Goal: Answer question/provide support

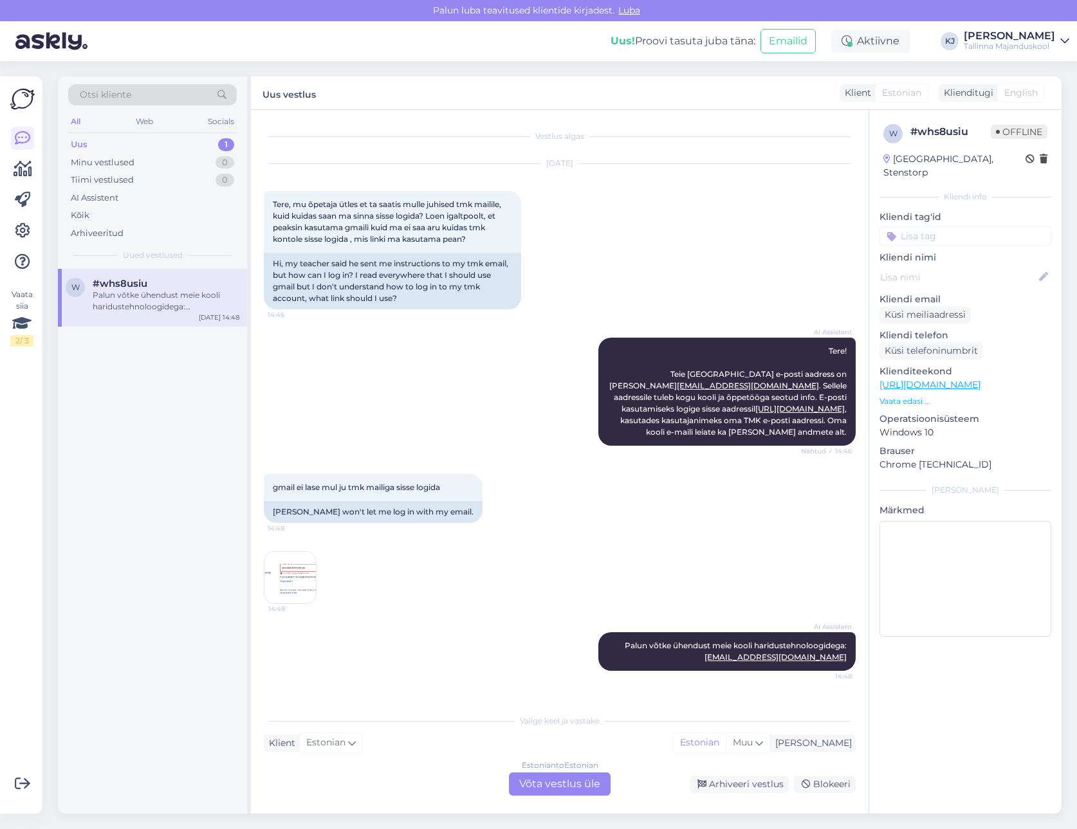
click at [941, 226] on input at bounding box center [965, 235] width 172 height 19
type input "ha"
click at [972, 297] on span "haridustehnoloog" at bounding box center [965, 301] width 69 height 8
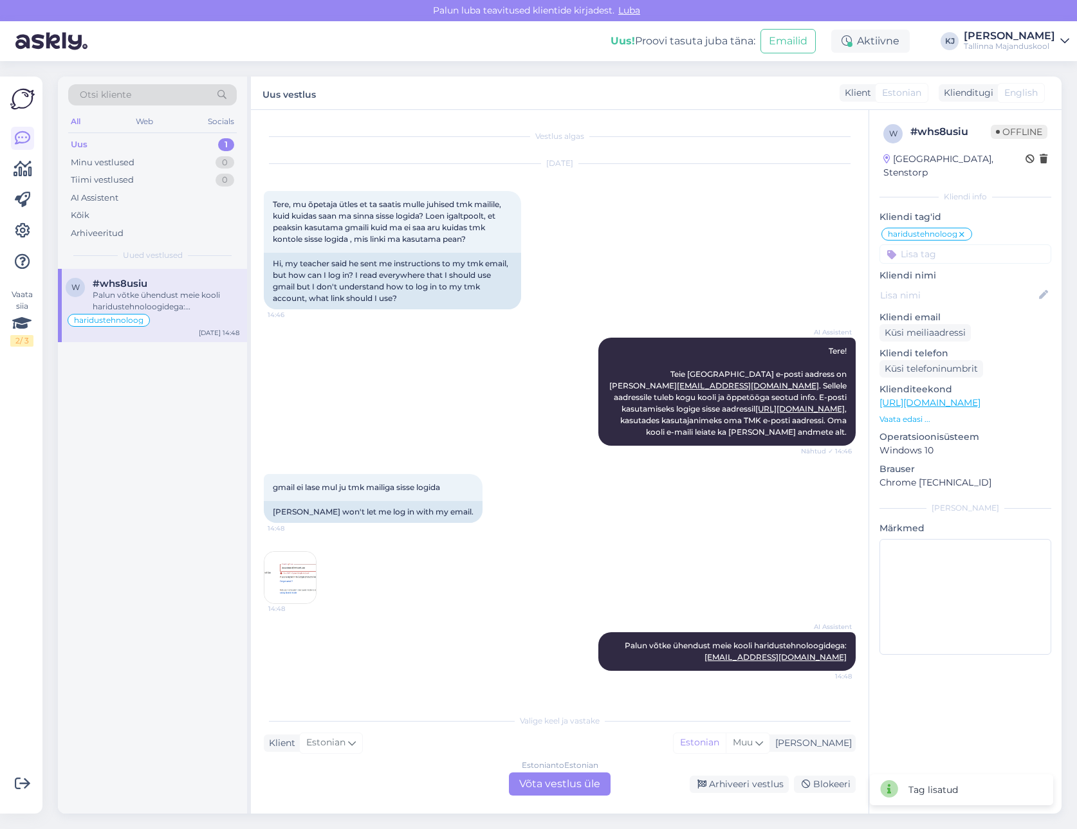
click at [978, 244] on input at bounding box center [965, 253] width 172 height 19
type input "e-mail"
click at [965, 284] on span "e-mail" at bounding box center [965, 288] width 24 height 8
click at [108, 158] on div "Minu vestlused" at bounding box center [103, 162] width 64 height 13
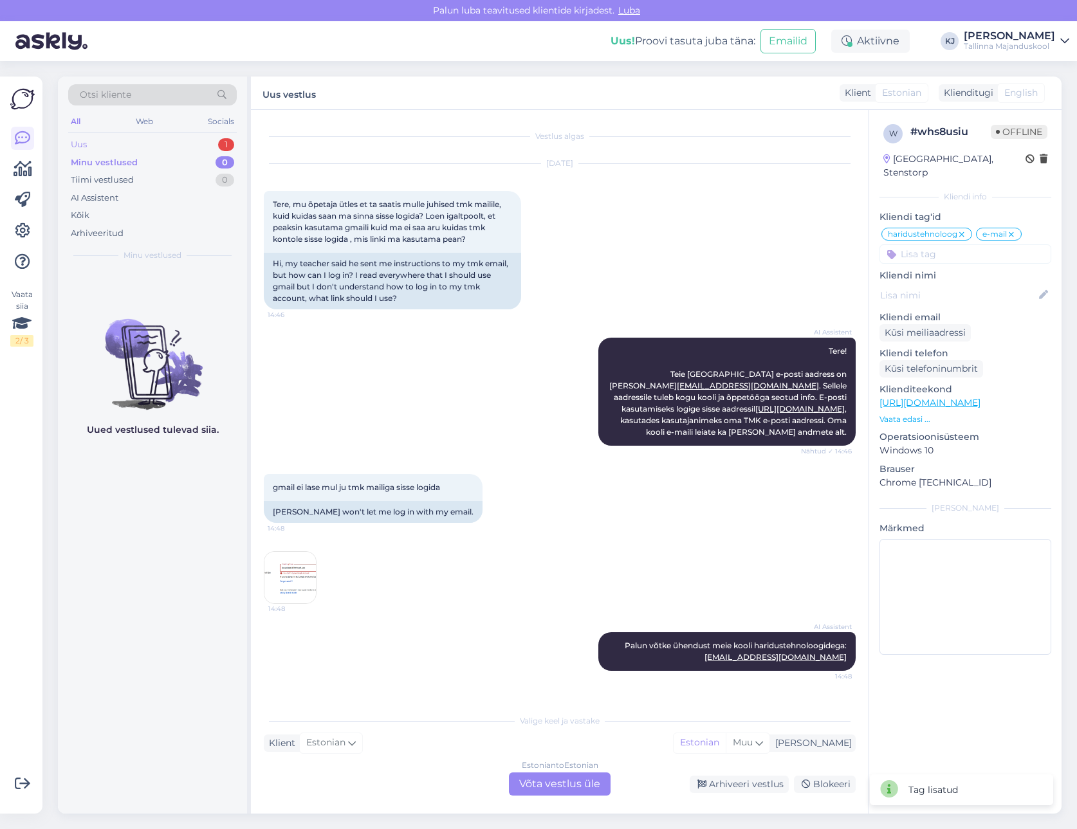
click at [113, 145] on div "Uus 1" at bounding box center [152, 145] width 169 height 18
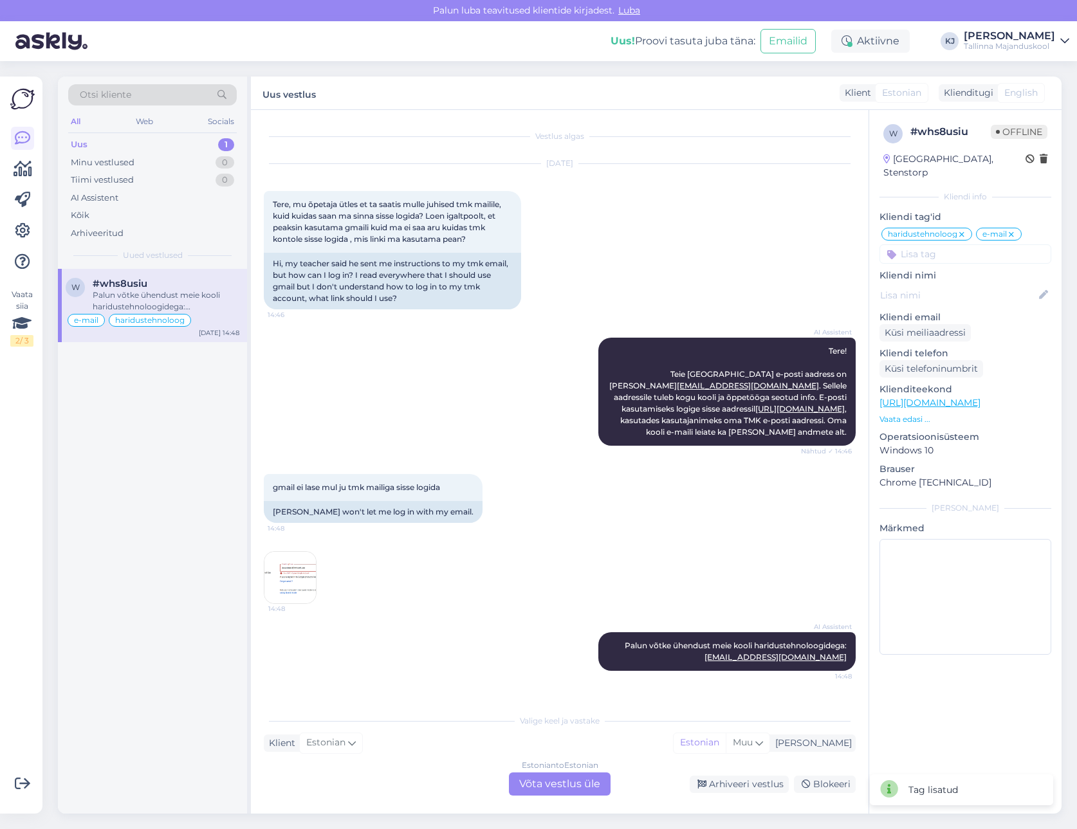
click at [556, 798] on div "Vestlus algas [DATE] Tere, mu õpetaja ütles et ta saatis mulle juhised tmk mail…" at bounding box center [559, 462] width 617 height 704
click at [556, 785] on div "Estonian to Estonian Võta vestlus üle" at bounding box center [560, 783] width 102 height 23
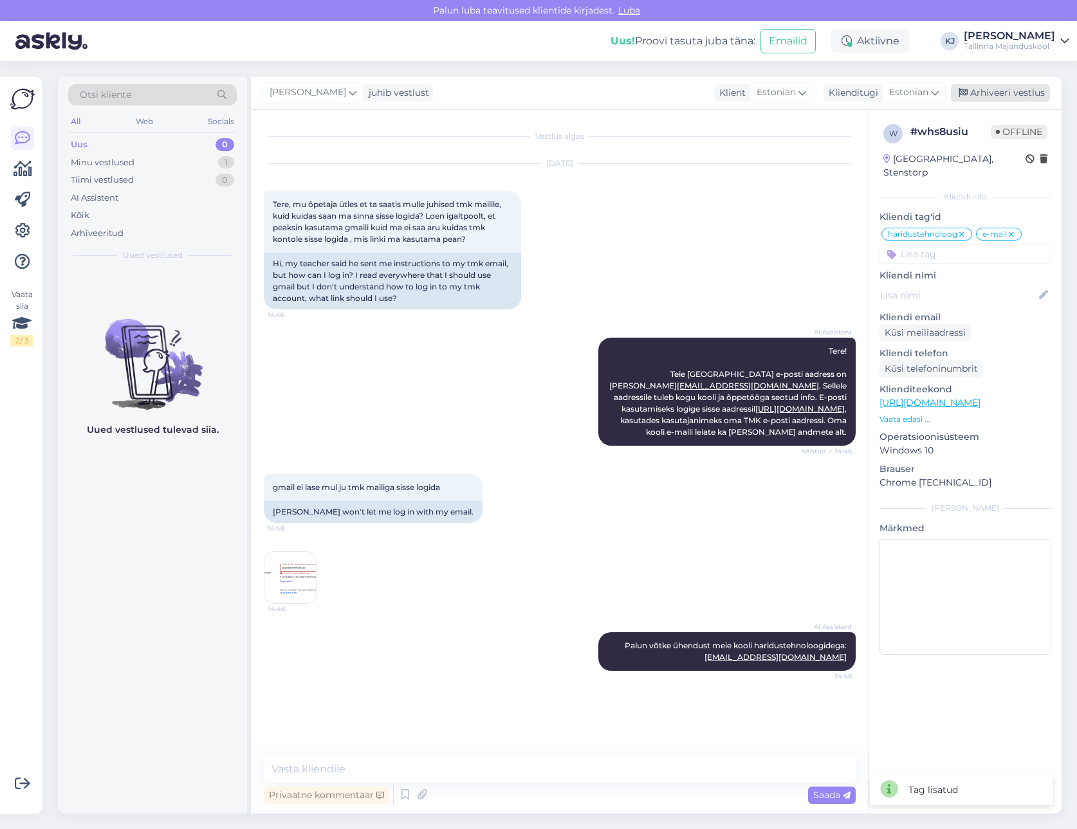
click at [1027, 89] on div "Arhiveeri vestlus" at bounding box center [1000, 92] width 99 height 17
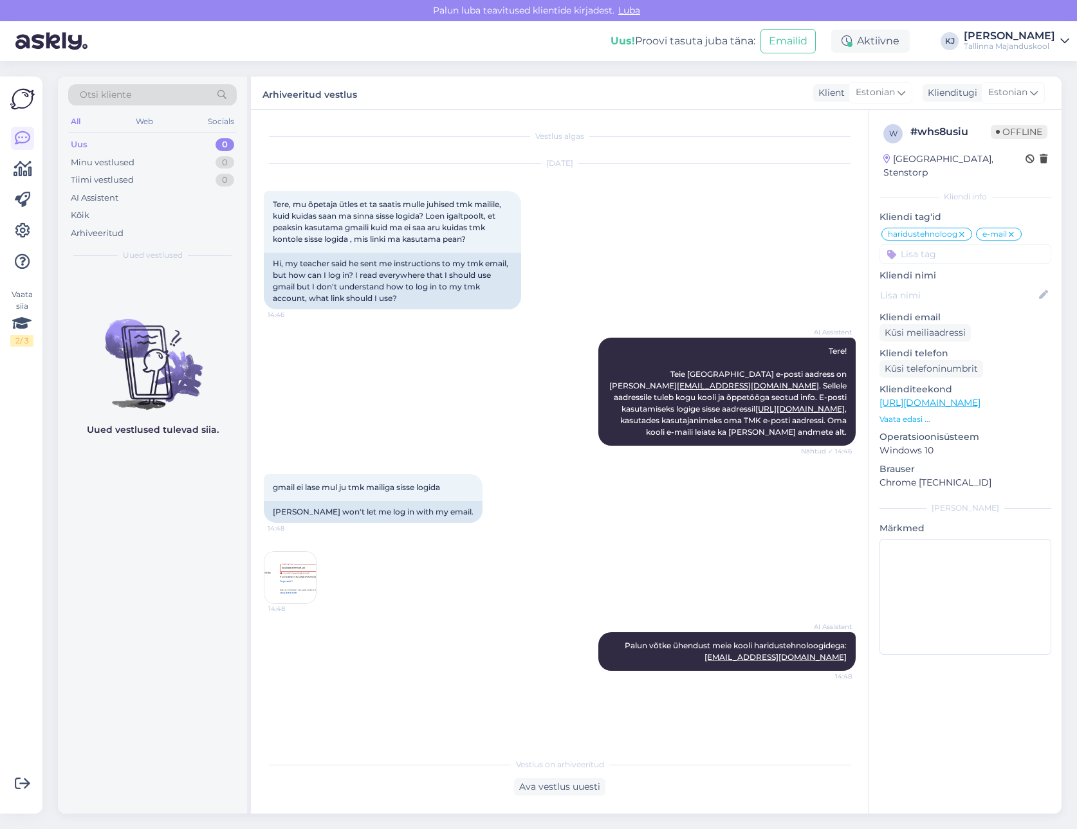
click at [610, 499] on div "gmail ei lase mul ju tmk mailiga sisse logida 14:48 Gmail won't let me log in w…" at bounding box center [560, 539] width 592 height 158
